Goal: Task Accomplishment & Management: Manage account settings

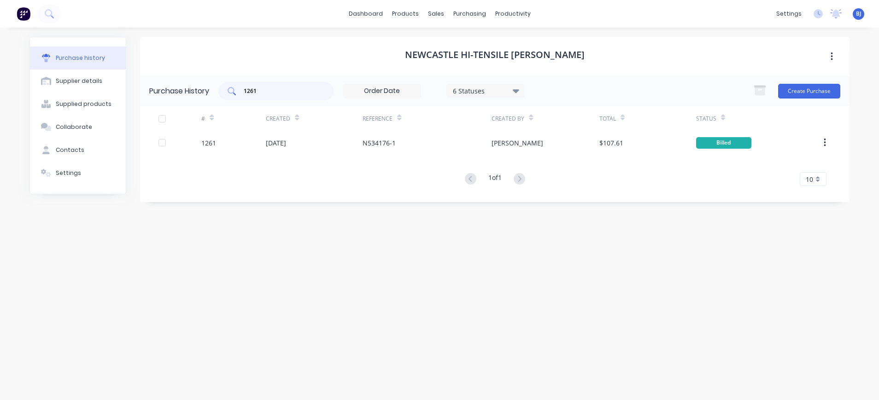
drag, startPoint x: 270, startPoint y: 86, endPoint x: 240, endPoint y: 89, distance: 30.6
click at [240, 89] on div "1261" at bounding box center [275, 91] width 115 height 18
drag, startPoint x: 264, startPoint y: 89, endPoint x: 241, endPoint y: 89, distance: 22.1
click at [241, 89] on div "1261" at bounding box center [275, 91] width 115 height 18
drag, startPoint x: 265, startPoint y: 89, endPoint x: 238, endPoint y: 90, distance: 26.7
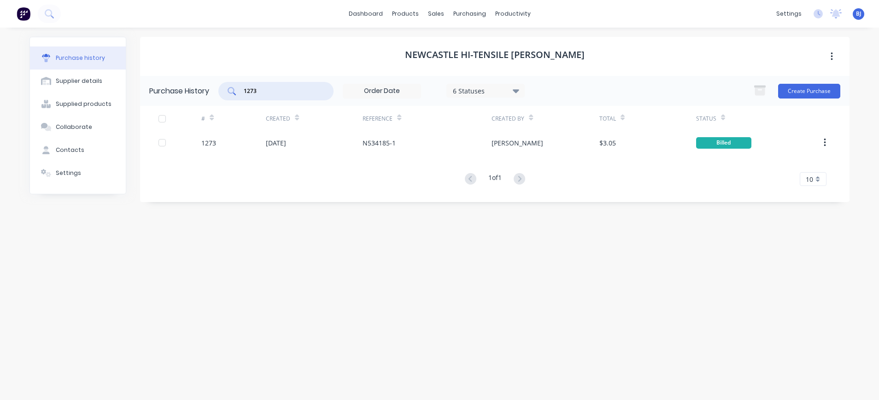
click at [239, 89] on div "1273" at bounding box center [275, 91] width 115 height 18
drag, startPoint x: 280, startPoint y: 97, endPoint x: 228, endPoint y: 90, distance: 53.1
click at [228, 90] on div "1276" at bounding box center [275, 91] width 115 height 18
click at [241, 86] on div "1276" at bounding box center [275, 91] width 115 height 18
drag, startPoint x: 272, startPoint y: 87, endPoint x: 241, endPoint y: 87, distance: 31.3
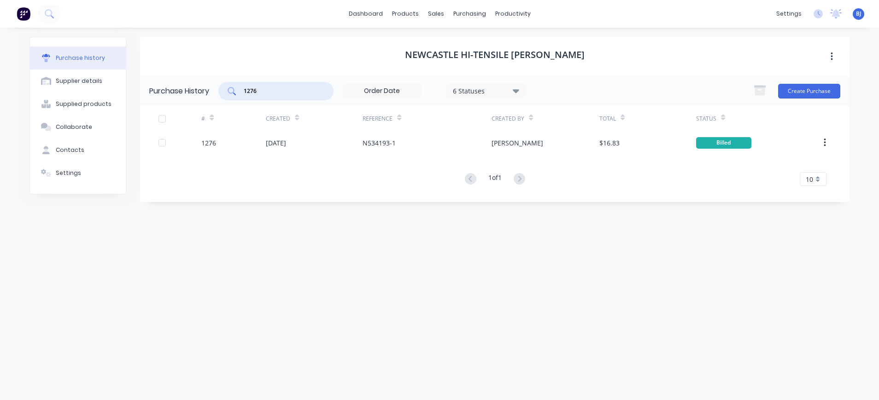
click at [241, 87] on div "1276" at bounding box center [275, 91] width 115 height 18
click at [273, 86] on div "1275" at bounding box center [275, 91] width 115 height 18
type input "1272"
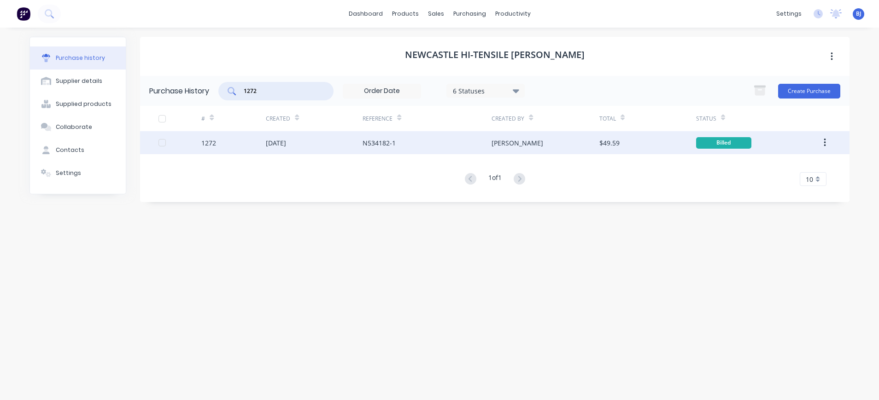
click at [276, 144] on div "[DATE]" at bounding box center [276, 143] width 20 height 10
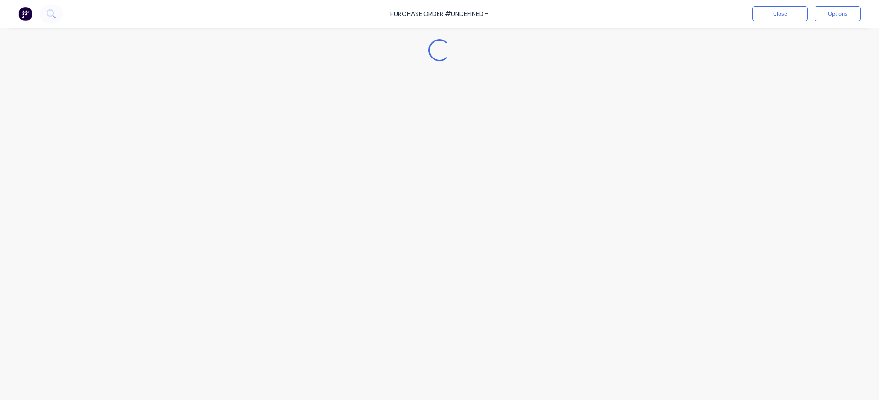
type textarea "x"
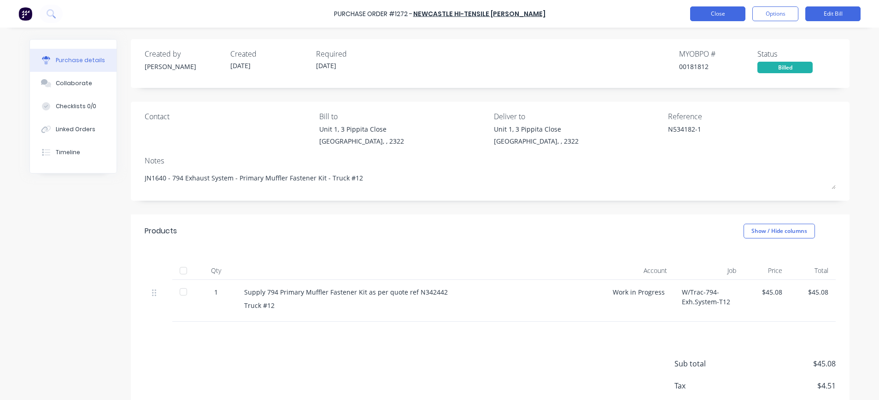
click at [705, 19] on button "Close" at bounding box center [717, 13] width 55 height 15
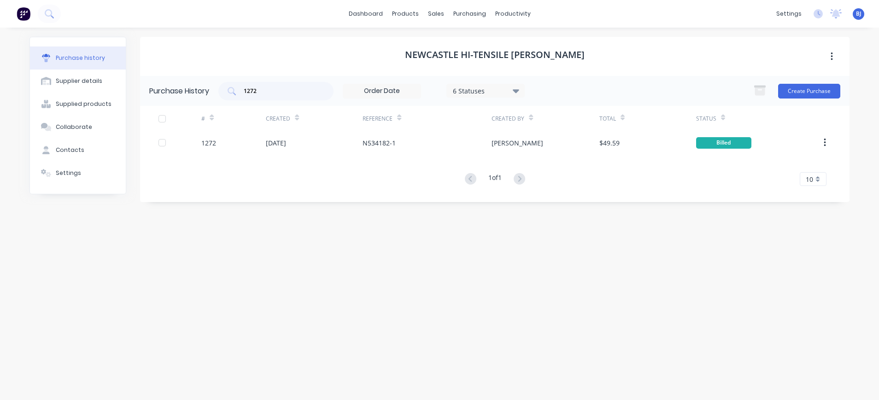
drag, startPoint x: 283, startPoint y: 106, endPoint x: 277, endPoint y: 103, distance: 6.0
click at [281, 106] on div "Purchase History 1272 6 Statuses 6 Statuses Create Purchase # Created Reference…" at bounding box center [495, 139] width 710 height 126
click at [278, 94] on input "1272" at bounding box center [281, 91] width 77 height 9
drag, startPoint x: 213, startPoint y: 100, endPoint x: 208, endPoint y: 100, distance: 5.1
click at [208, 100] on div "Purchase History 1272 6 Statuses 6 Statuses Create Purchase" at bounding box center [495, 91] width 710 height 30
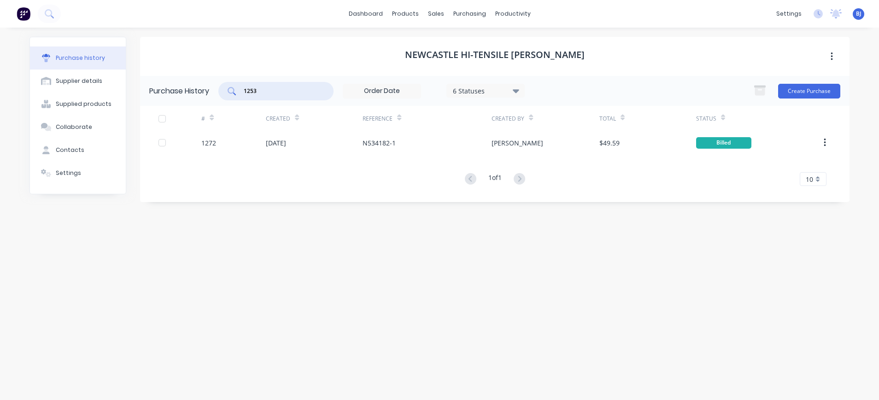
type input "1253"
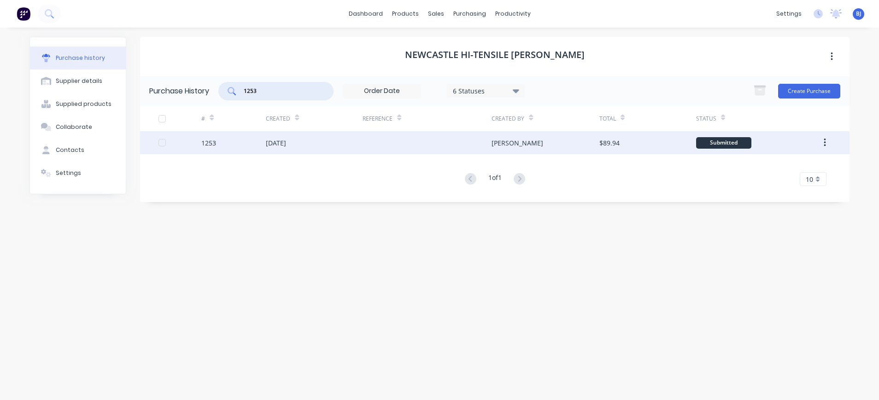
click at [305, 144] on div "[DATE]" at bounding box center [314, 142] width 97 height 23
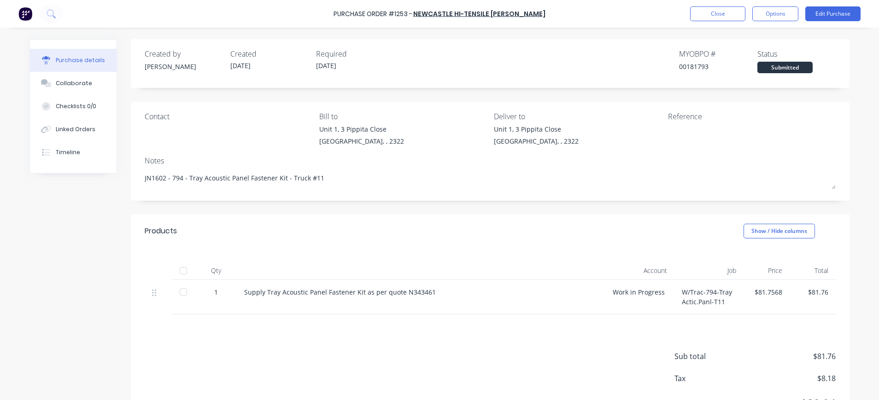
click at [668, 134] on div at bounding box center [725, 135] width 115 height 23
click at [829, 10] on button "Edit Purchase" at bounding box center [833, 13] width 55 height 15
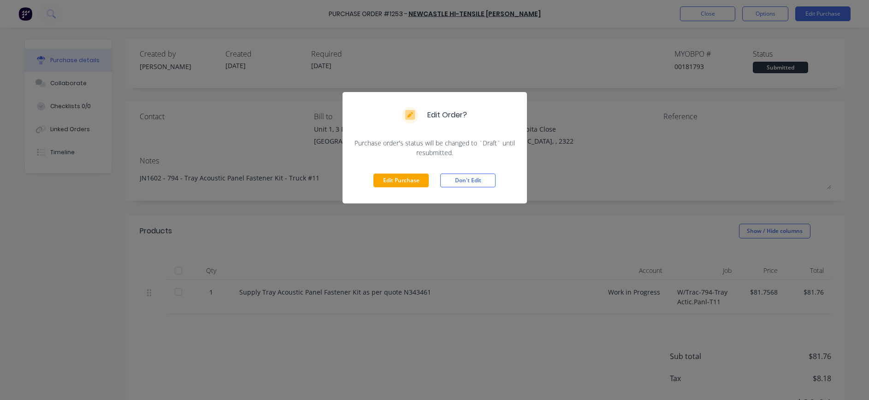
drag, startPoint x: 411, startPoint y: 181, endPoint x: 434, endPoint y: 177, distance: 22.9
click at [424, 180] on button "Edit Purchase" at bounding box center [400, 181] width 55 height 14
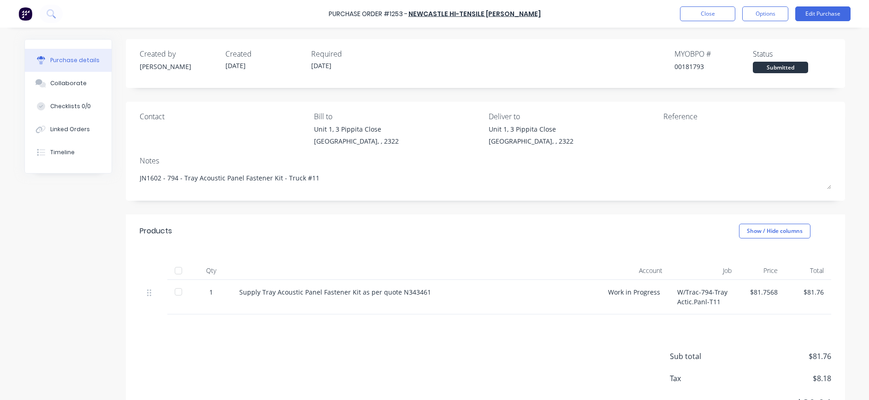
type textarea "x"
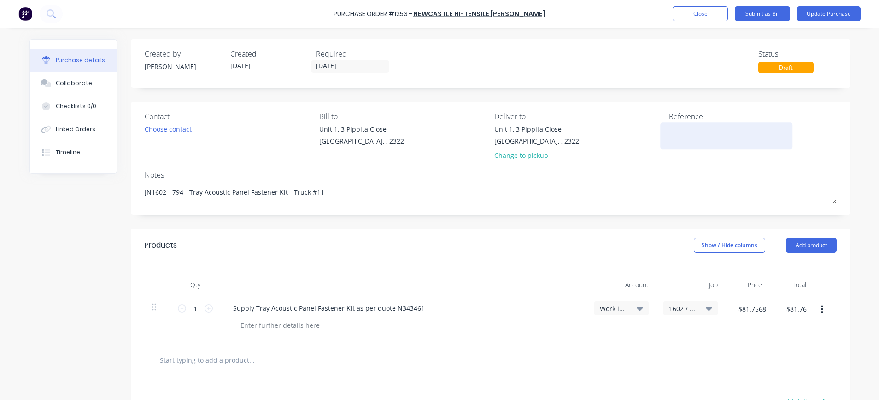
click at [675, 132] on textarea at bounding box center [726, 134] width 115 height 21
type textarea "N533995-1"
type textarea "x"
type textarea "N533995-1"
click at [816, 12] on button "Update Purchase" at bounding box center [829, 13] width 64 height 15
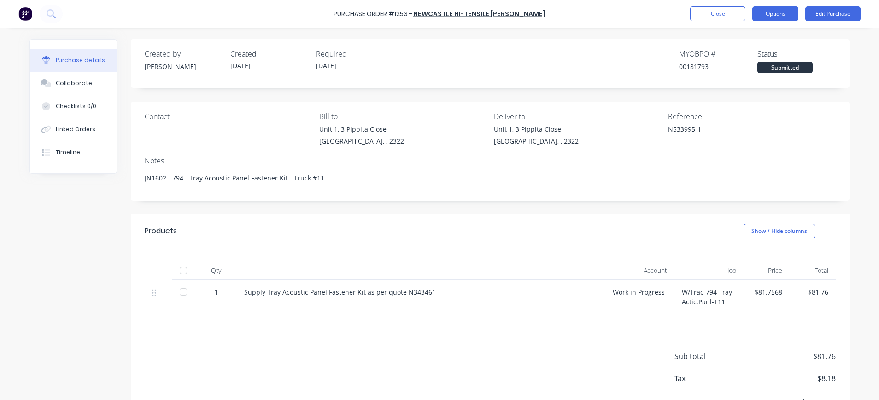
click at [772, 13] on button "Options" at bounding box center [776, 13] width 46 height 15
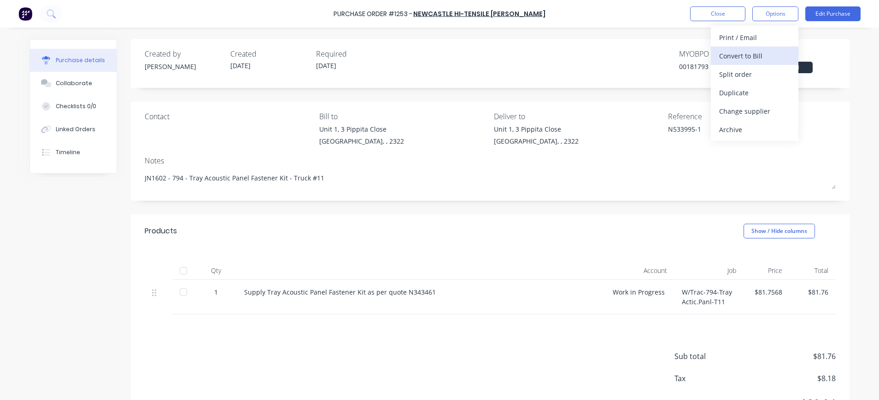
click at [761, 53] on div "Convert to Bill" at bounding box center [754, 55] width 71 height 13
type textarea "x"
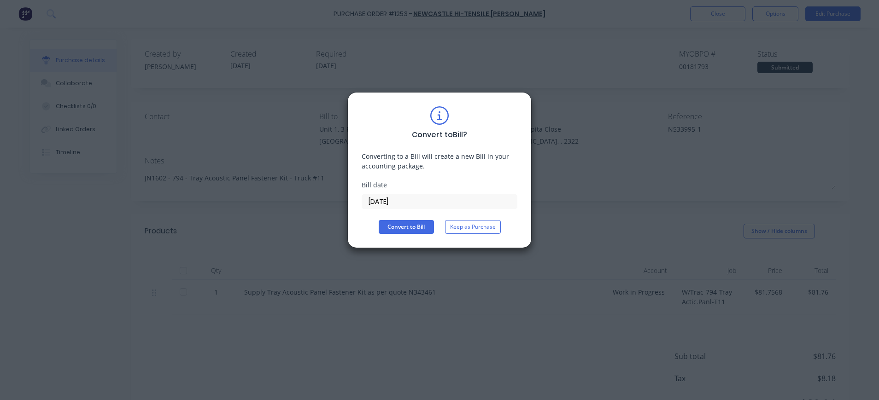
click at [408, 198] on input "[DATE]" at bounding box center [439, 202] width 155 height 14
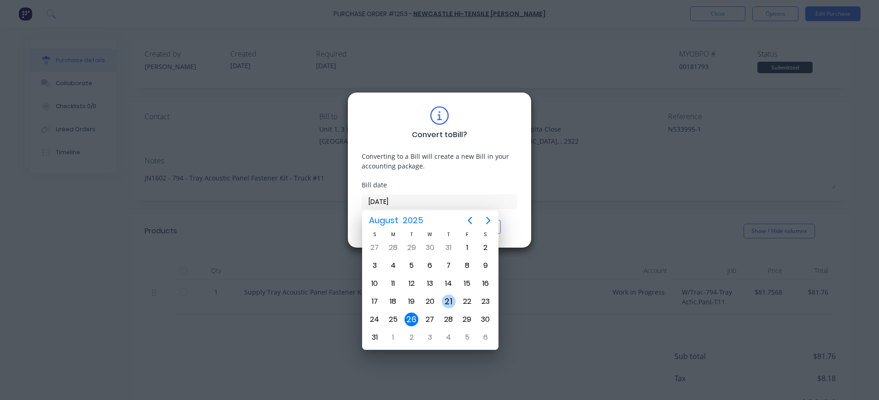
click at [446, 297] on div "21" at bounding box center [449, 302] width 14 height 14
type input "[DATE]"
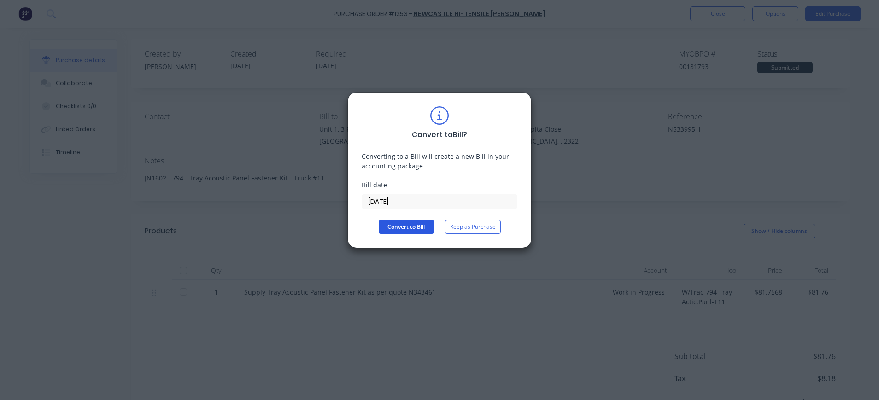
click at [418, 226] on button "Convert to Bill" at bounding box center [406, 227] width 55 height 14
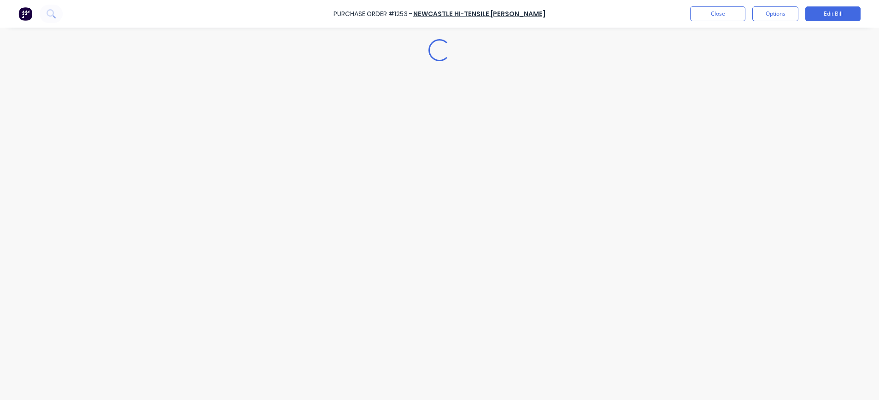
type textarea "x"
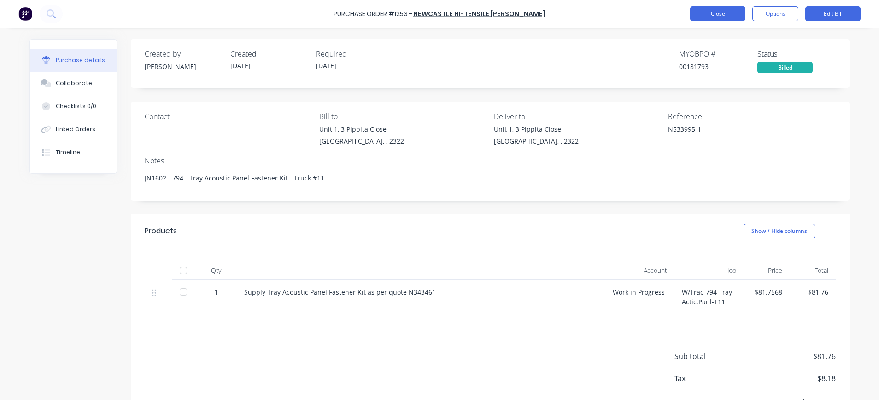
click at [737, 14] on button "Close" at bounding box center [717, 13] width 55 height 15
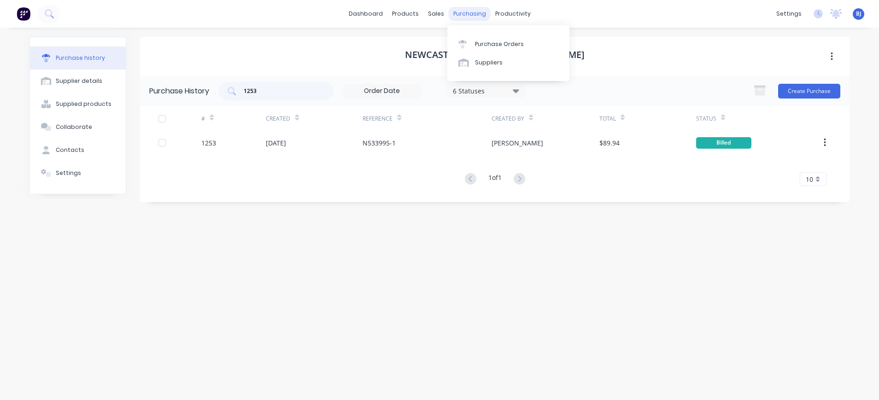
click at [458, 12] on div "purchasing" at bounding box center [470, 14] width 42 height 14
click at [473, 46] on link "Purchase Orders" at bounding box center [509, 44] width 122 height 18
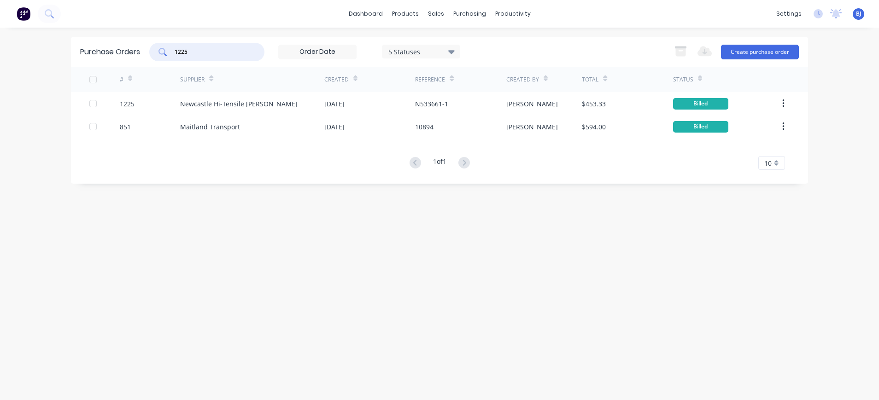
click at [214, 52] on input "1225" at bounding box center [212, 51] width 77 height 9
drag, startPoint x: 211, startPoint y: 52, endPoint x: 137, endPoint y: 57, distance: 74.4
click at [137, 57] on div "Purchase Orders 1225 5 Statuses 5 Statuses Export to Excel (XLSX) Create purcha…" at bounding box center [439, 52] width 737 height 30
type input "1256"
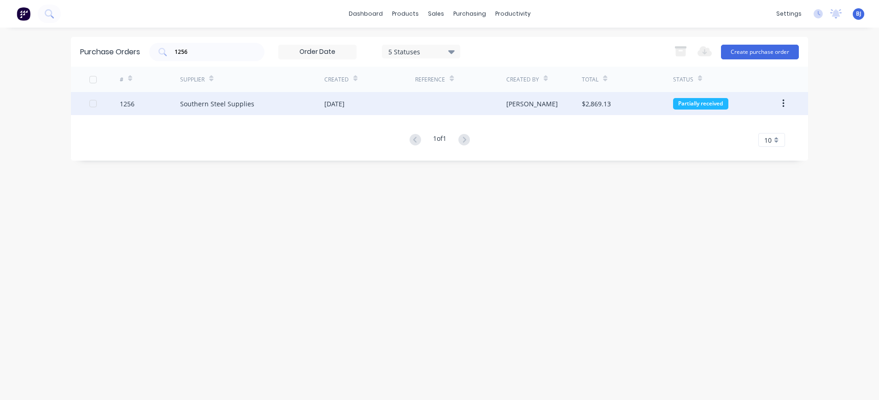
click at [214, 103] on div "Southern Steel Supplies" at bounding box center [217, 104] width 74 height 10
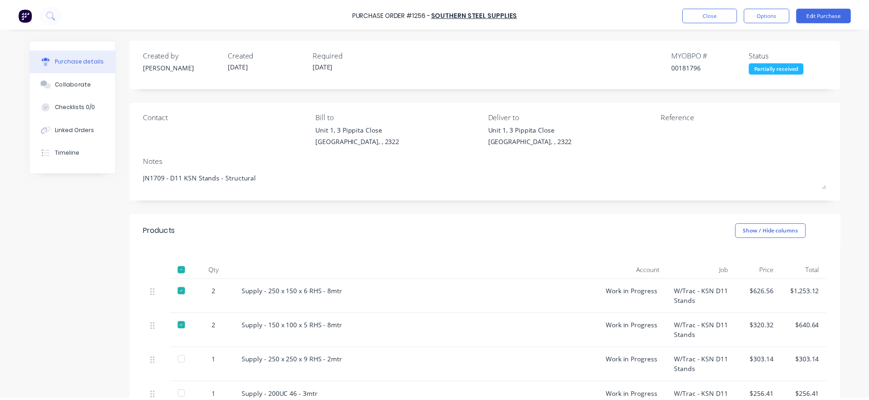
scroll to position [184, 0]
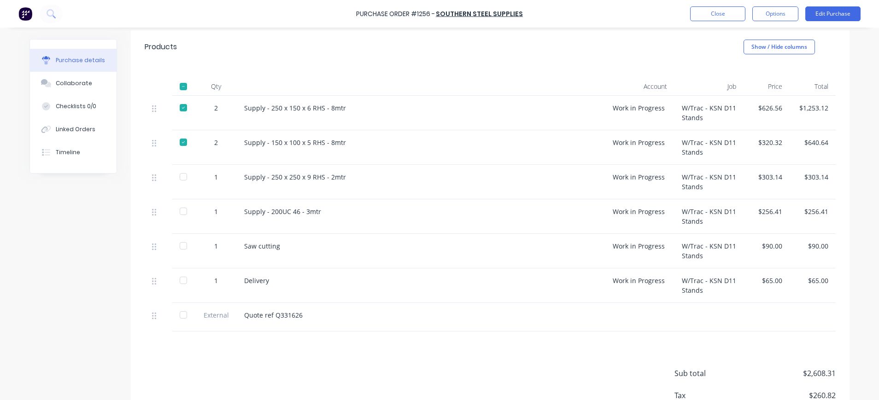
click at [178, 282] on div at bounding box center [183, 280] width 18 height 18
click at [836, 10] on button "Edit Purchase" at bounding box center [833, 13] width 55 height 15
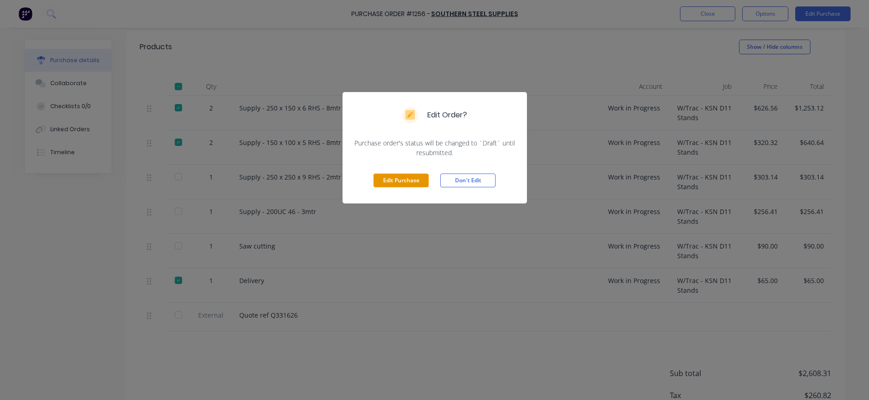
click at [419, 182] on button "Edit Purchase" at bounding box center [400, 181] width 55 height 14
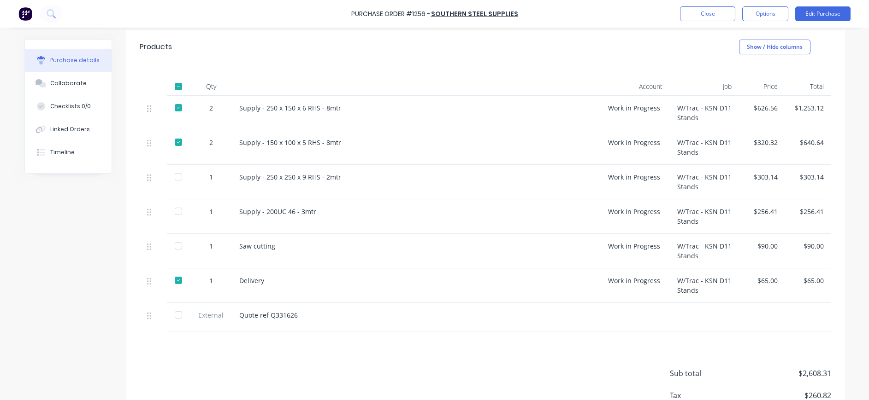
type textarea "x"
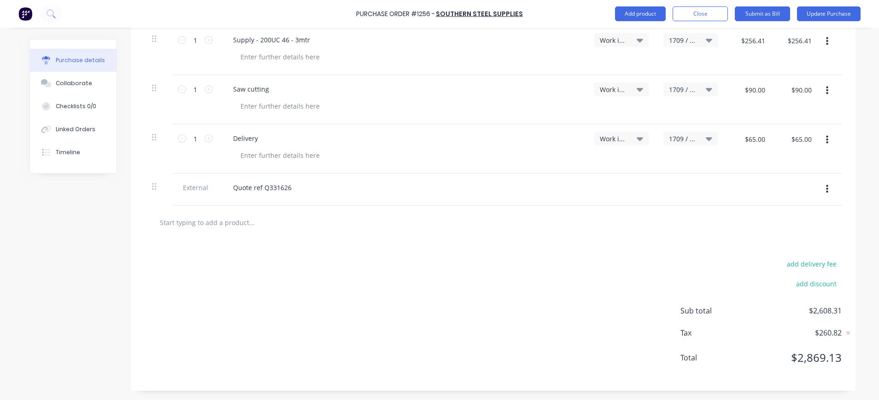
scroll to position [48, 0]
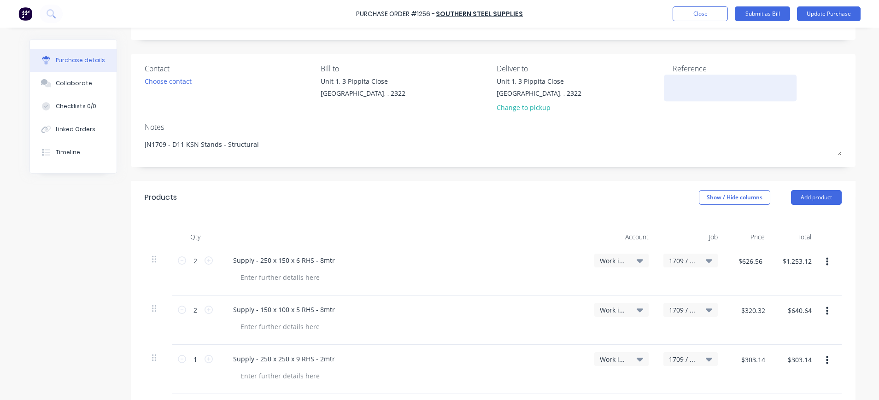
click at [695, 80] on textarea at bounding box center [730, 87] width 115 height 21
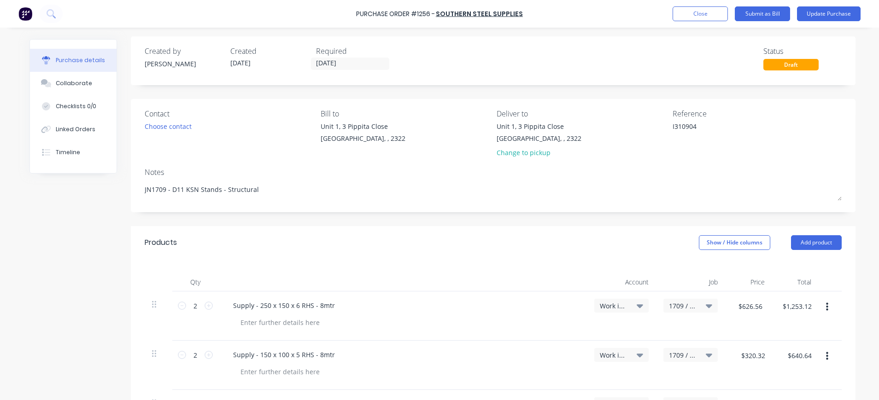
scroll to position [0, 0]
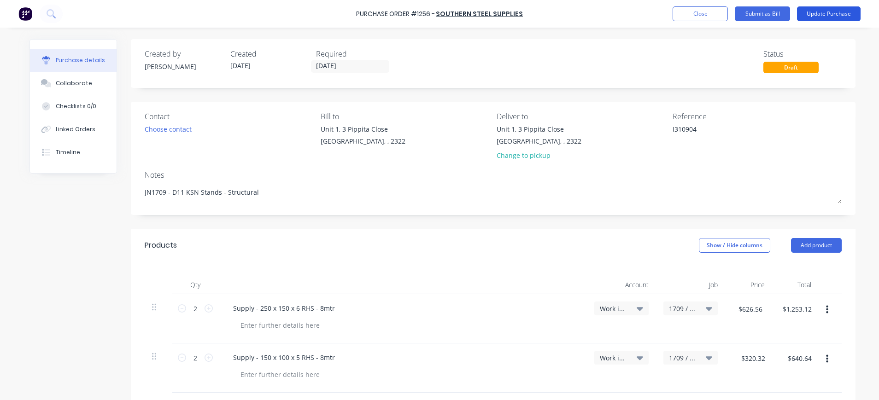
type textarea "I310904"
type textarea "x"
type textarea "I310904"
click at [825, 12] on button "Update Purchase" at bounding box center [829, 13] width 64 height 15
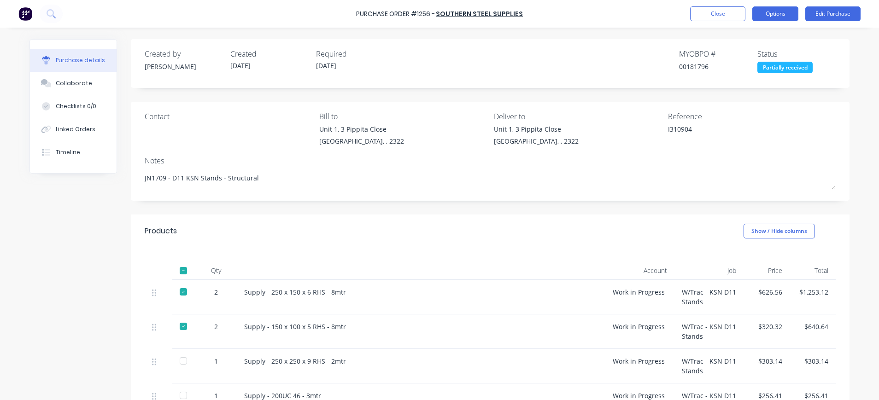
click at [785, 12] on button "Options" at bounding box center [776, 13] width 46 height 15
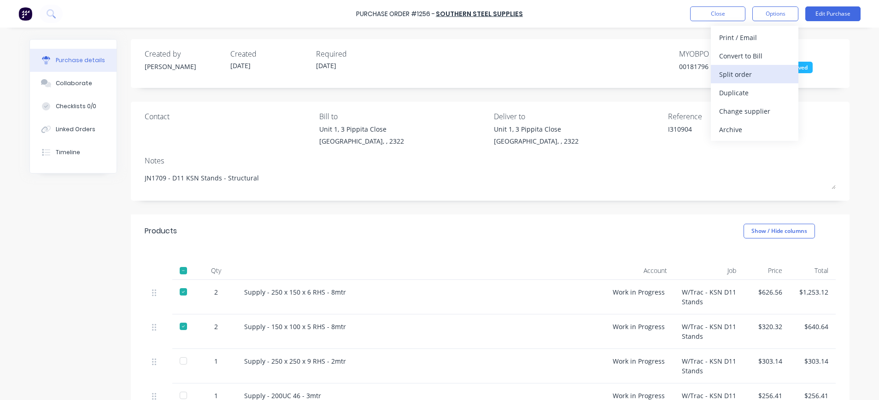
click at [765, 75] on div "Split order" at bounding box center [754, 74] width 71 height 13
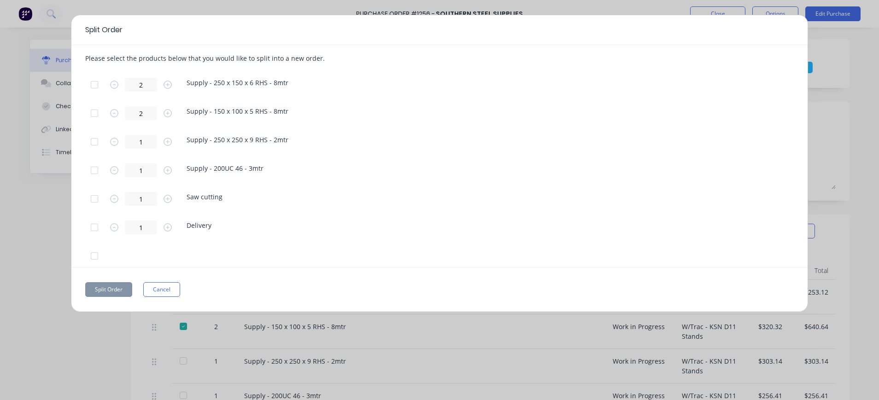
click at [91, 143] on div at bounding box center [94, 142] width 18 height 18
drag, startPoint x: 94, startPoint y: 167, endPoint x: 102, endPoint y: 170, distance: 8.7
click at [94, 167] on div at bounding box center [94, 170] width 18 height 18
click at [97, 199] on div at bounding box center [94, 199] width 18 height 18
click at [116, 292] on button "Split Order" at bounding box center [108, 290] width 47 height 15
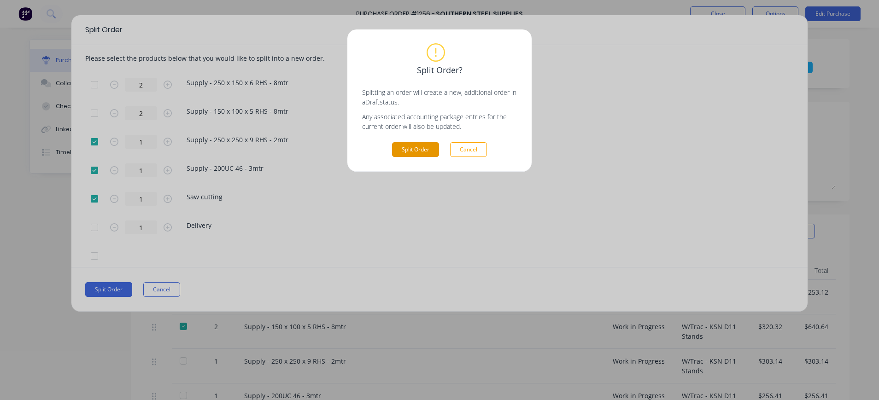
click at [431, 147] on button "Split Order" at bounding box center [415, 149] width 47 height 15
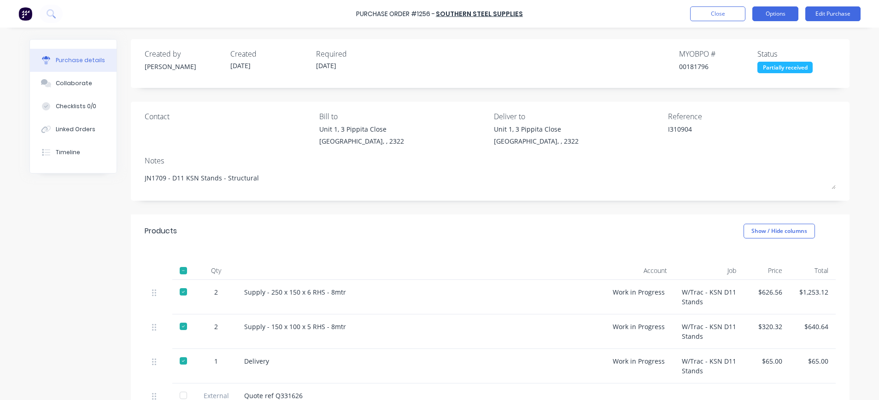
click at [776, 14] on button "Options" at bounding box center [776, 13] width 46 height 15
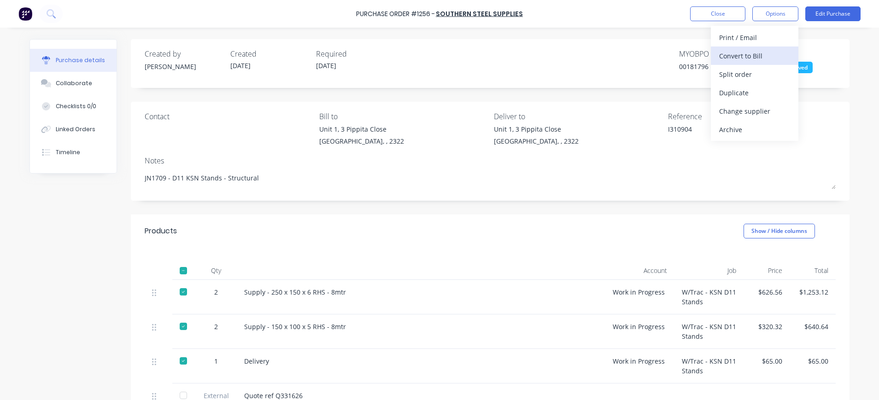
click at [761, 55] on div "Convert to Bill" at bounding box center [754, 55] width 71 height 13
type textarea "x"
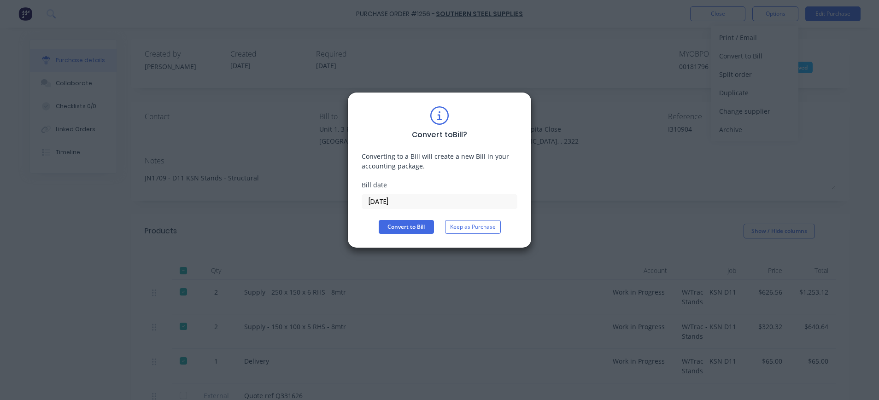
click at [395, 200] on input "[DATE]" at bounding box center [439, 202] width 155 height 14
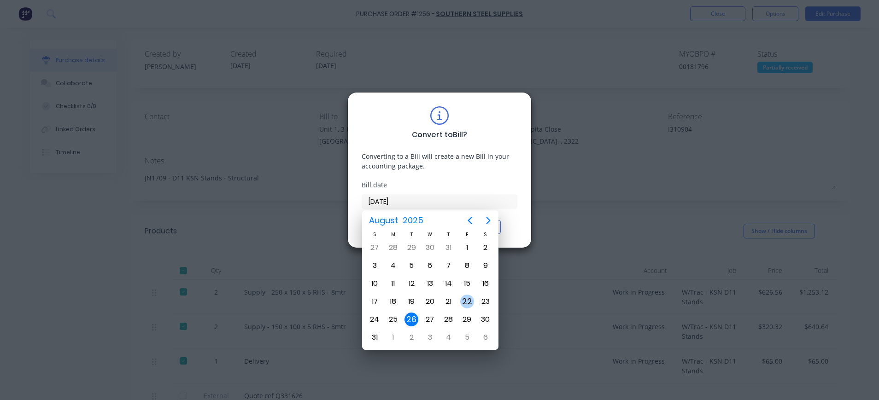
click at [466, 302] on div "22" at bounding box center [467, 302] width 14 height 14
type input "[DATE]"
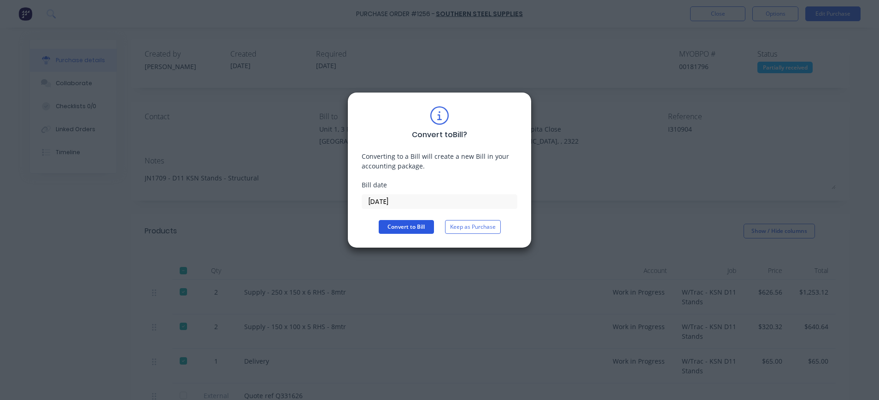
click at [396, 225] on button "Convert to Bill" at bounding box center [406, 227] width 55 height 14
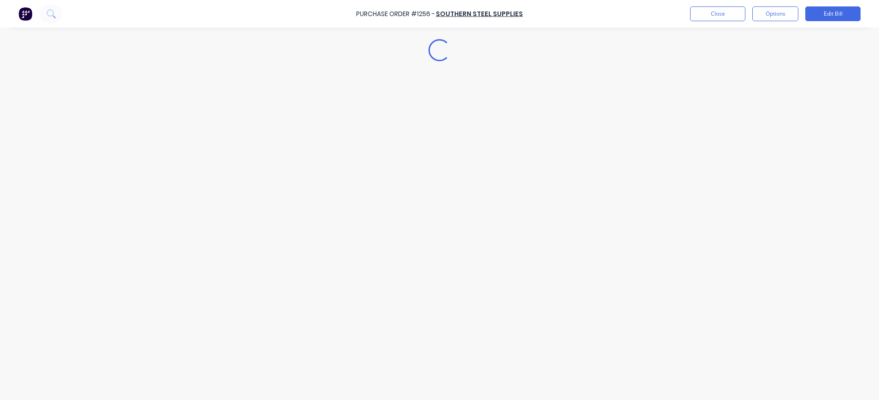
type textarea "x"
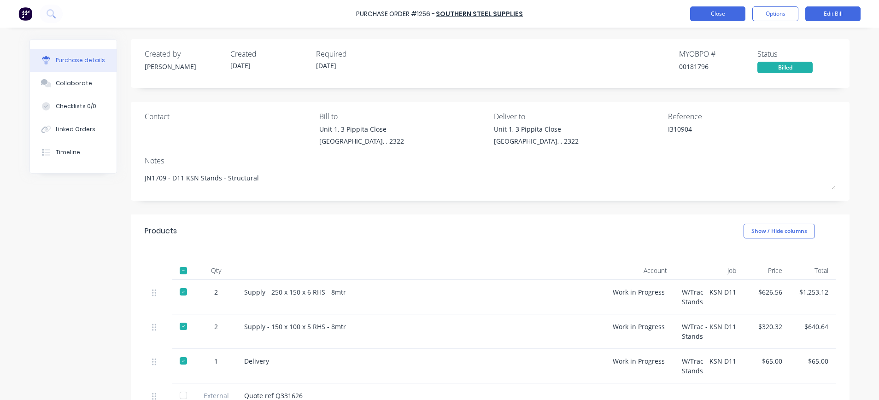
click at [723, 12] on button "Close" at bounding box center [717, 13] width 55 height 15
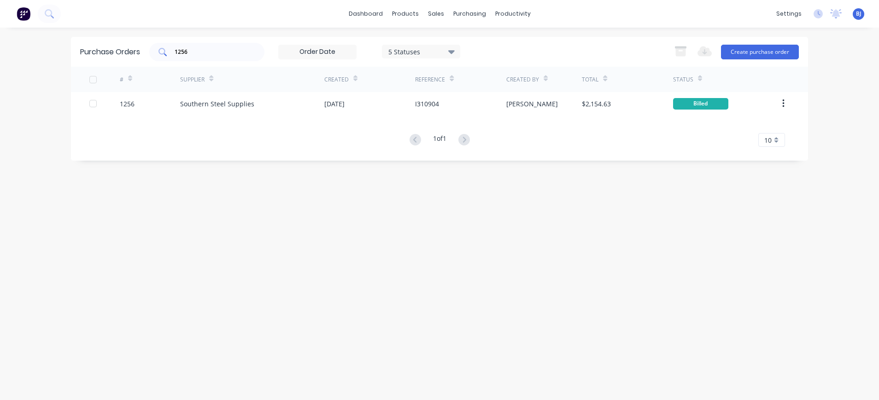
click at [224, 49] on input "1256" at bounding box center [212, 51] width 77 height 9
click at [463, 13] on div "purchasing" at bounding box center [470, 14] width 42 height 14
click at [485, 63] on div "Suppliers" at bounding box center [489, 63] width 28 height 8
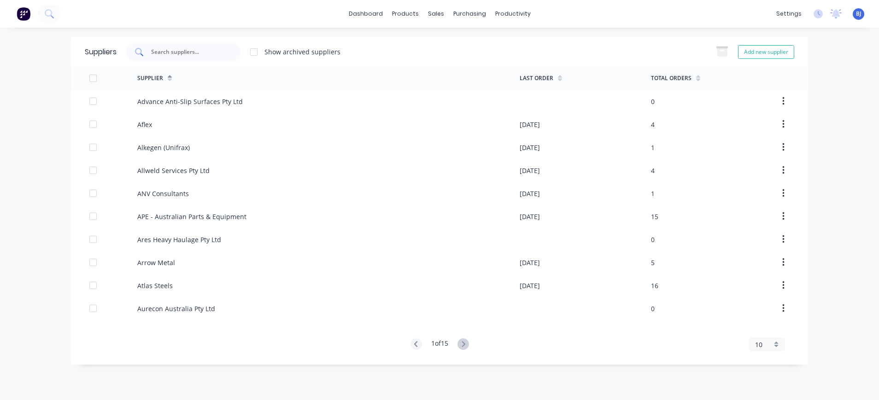
click at [188, 60] on div at bounding box center [183, 52] width 115 height 18
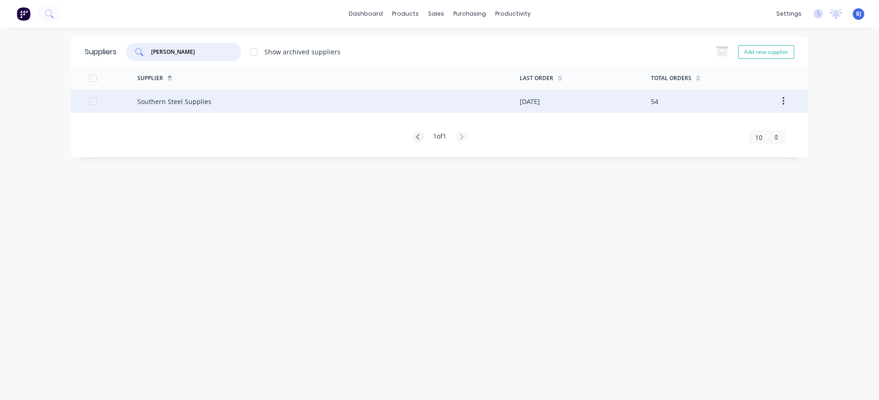
type input "[PERSON_NAME]"
click at [203, 100] on div "Southern Steel Supplies" at bounding box center [174, 102] width 74 height 10
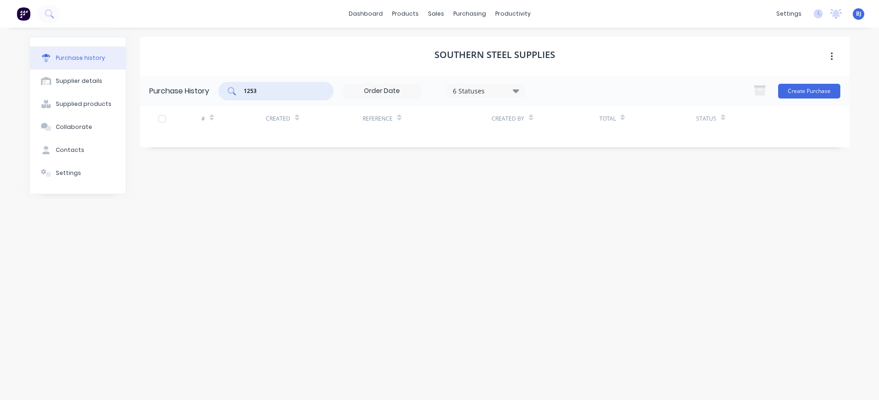
click at [233, 90] on div "1253" at bounding box center [275, 91] width 115 height 18
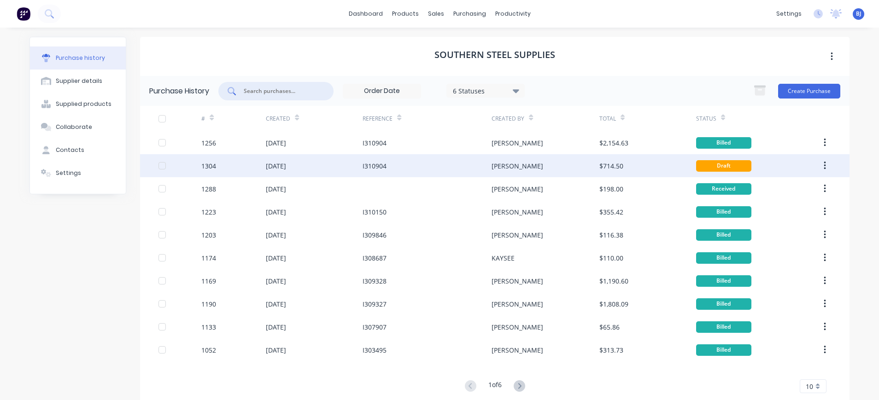
click at [286, 167] on div "[DATE]" at bounding box center [276, 166] width 20 height 10
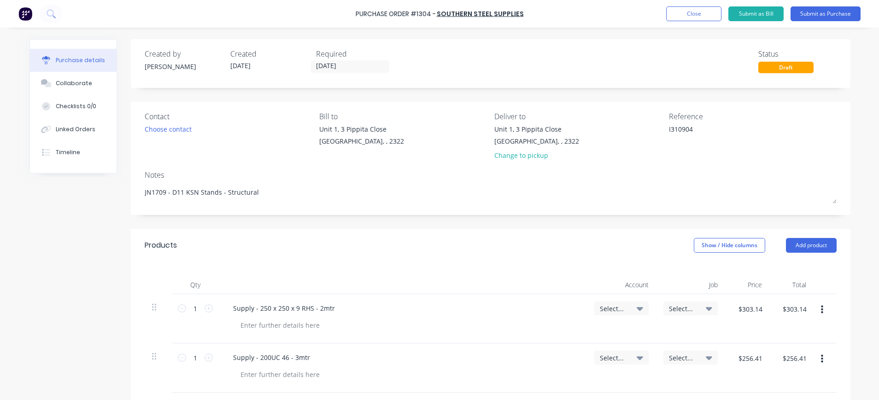
click at [637, 307] on icon at bounding box center [640, 309] width 6 height 10
type textarea "x"
drag, startPoint x: 615, startPoint y: 333, endPoint x: 601, endPoint y: 293, distance: 42.6
click at [615, 334] on input at bounding box center [591, 336] width 94 height 18
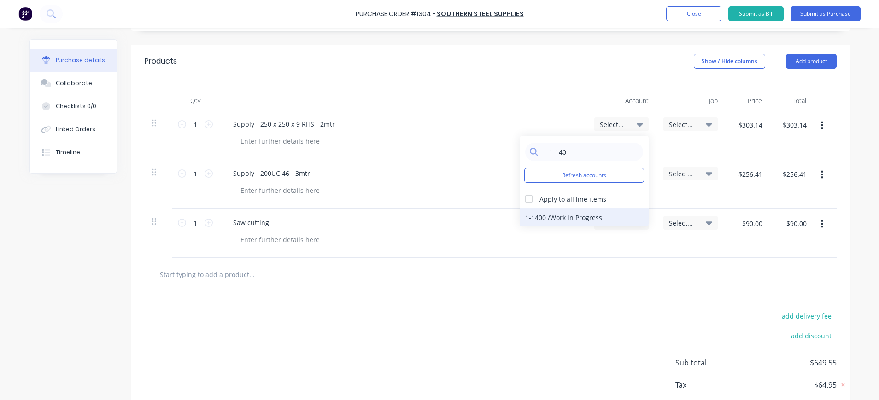
type input "1-140"
click at [568, 216] on div "1-1400 / Work in Progress" at bounding box center [584, 217] width 129 height 18
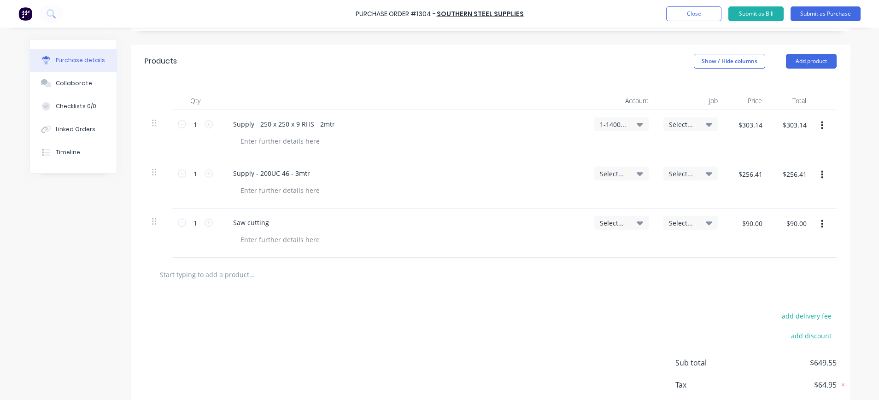
click at [637, 170] on icon at bounding box center [640, 174] width 6 height 10
type textarea "x"
click at [576, 206] on input at bounding box center [591, 201] width 94 height 18
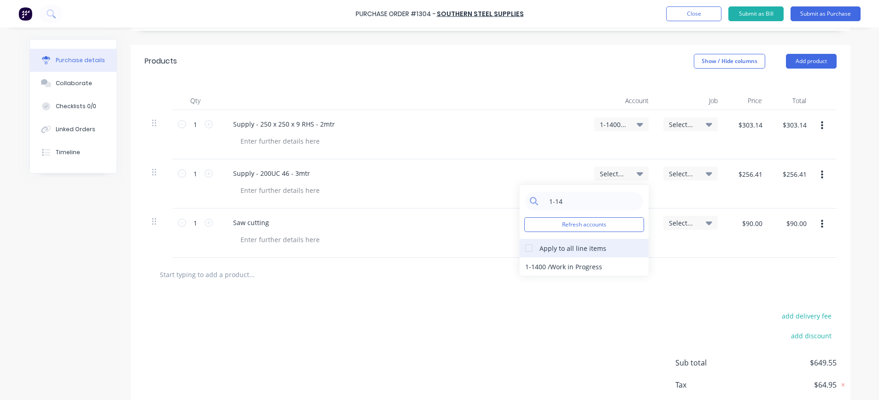
type input "1-14"
drag, startPoint x: 524, startPoint y: 247, endPoint x: 539, endPoint y: 254, distance: 16.9
click at [524, 248] on div at bounding box center [529, 248] width 18 height 18
click at [550, 264] on div "1-1400 / Work in Progress" at bounding box center [584, 267] width 129 height 18
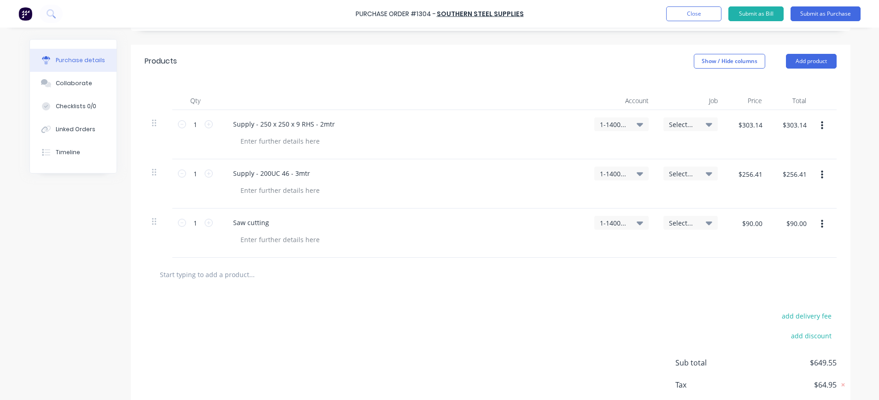
click at [686, 122] on span "Select..." at bounding box center [683, 125] width 28 height 10
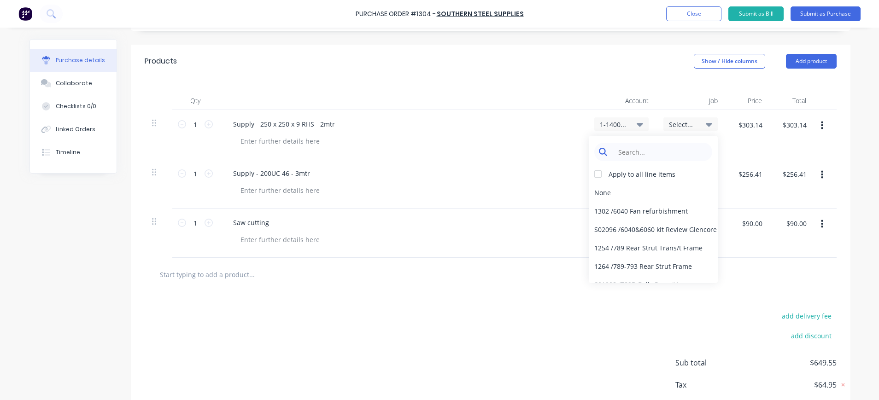
type textarea "x"
click at [667, 147] on input at bounding box center [660, 152] width 94 height 18
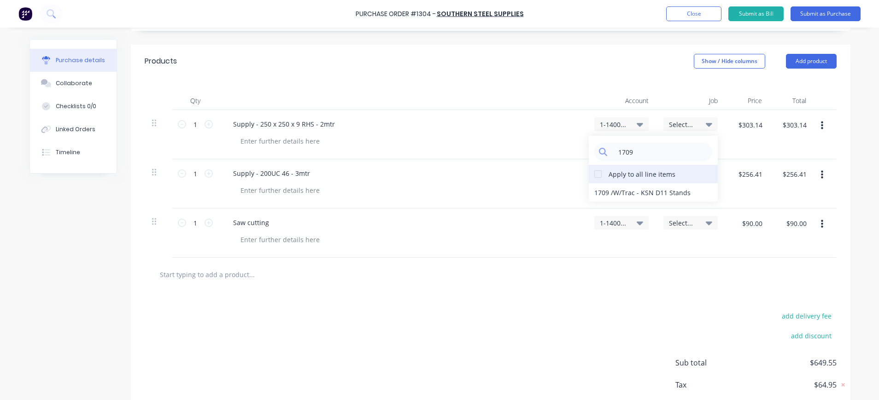
type input "1709"
drag, startPoint x: 595, startPoint y: 174, endPoint x: 611, endPoint y: 182, distance: 17.5
click at [597, 175] on div at bounding box center [598, 174] width 18 height 18
click at [634, 190] on div "1709 / W/Trac - KSN D11 Stands" at bounding box center [653, 192] width 129 height 18
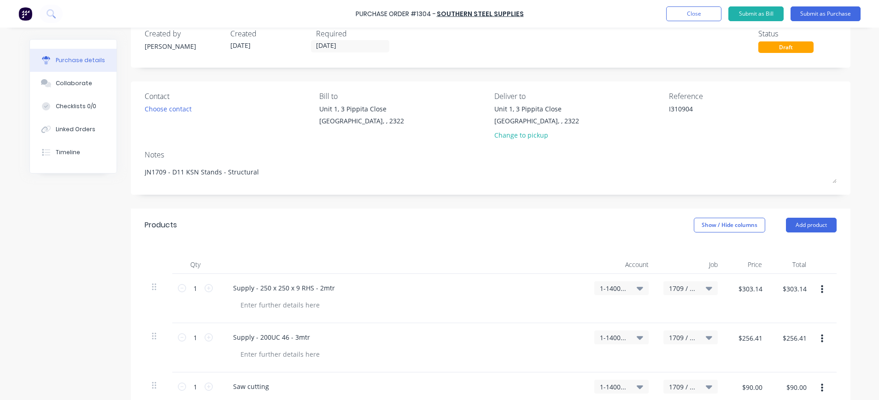
scroll to position [0, 0]
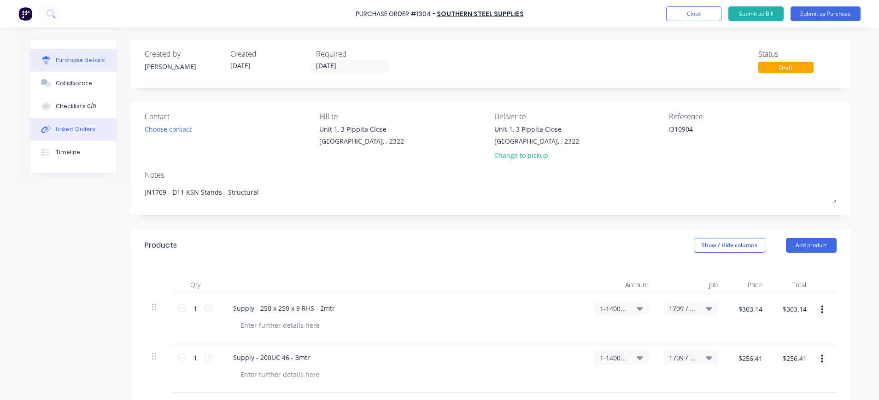
type textarea "x"
click at [73, 131] on div "Linked Orders" at bounding box center [76, 129] width 40 height 8
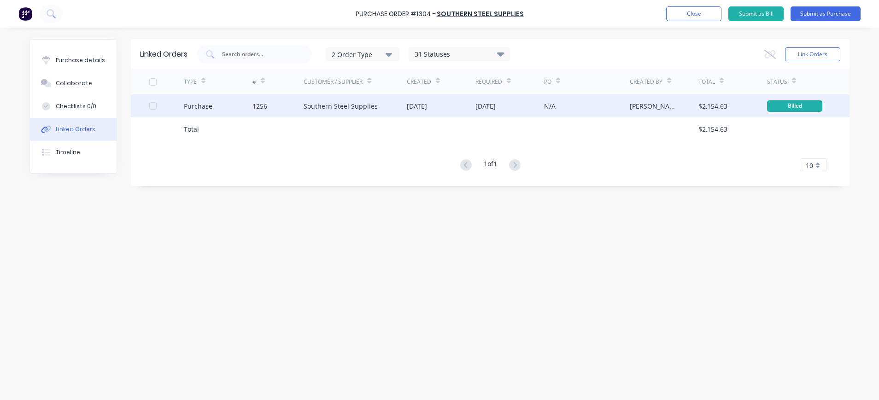
click at [152, 106] on div at bounding box center [153, 106] width 18 height 18
click at [820, 52] on button "Link Orders" at bounding box center [812, 54] width 55 height 14
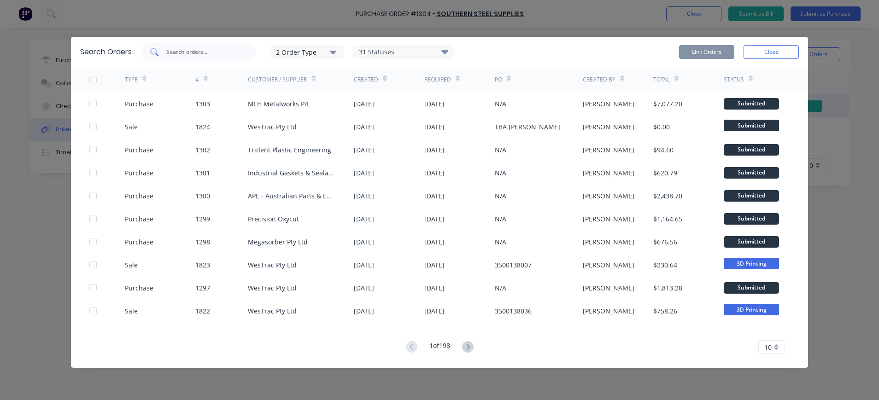
click at [172, 53] on input "text" at bounding box center [203, 51] width 77 height 9
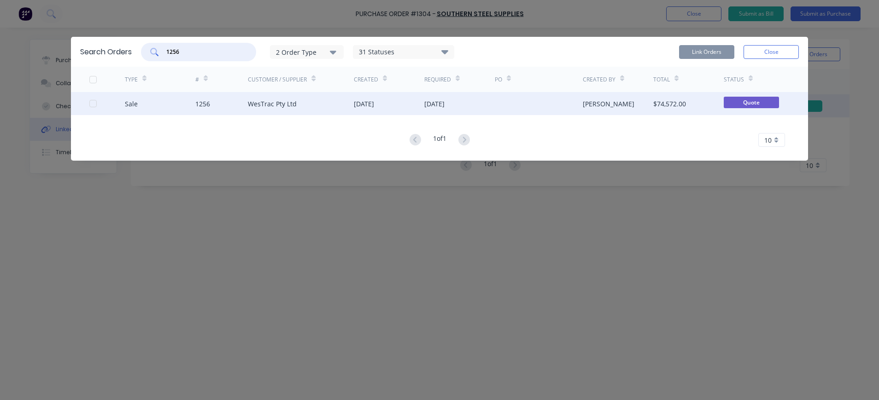
click at [93, 106] on div at bounding box center [93, 103] width 18 height 18
type input "1256"
click at [706, 50] on button "Link Orders" at bounding box center [706, 52] width 55 height 14
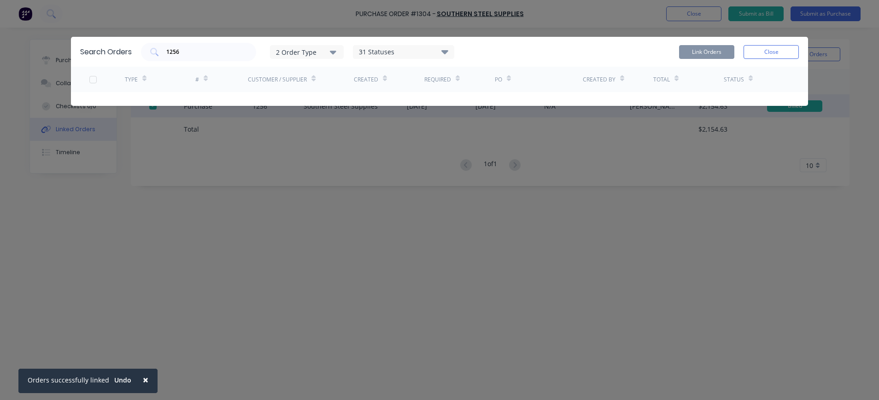
click at [144, 380] on span "×" at bounding box center [146, 380] width 6 height 13
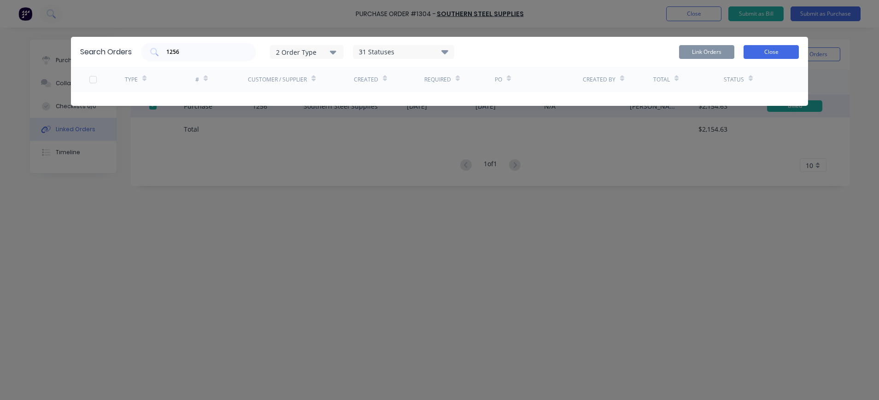
click at [762, 50] on button "Close" at bounding box center [771, 52] width 55 height 14
